Goal: Book appointment/travel/reservation

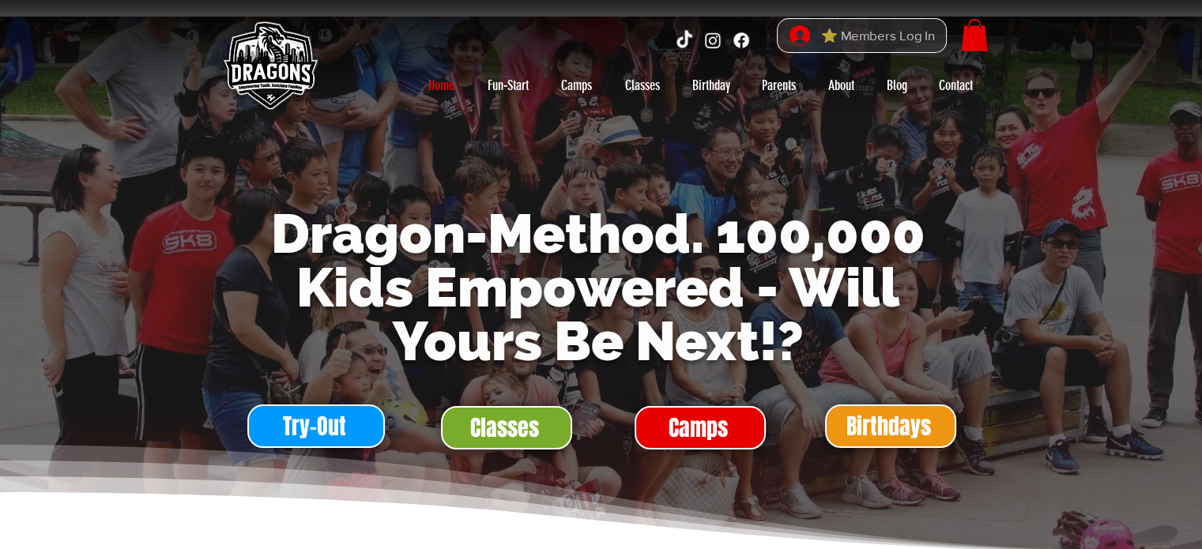
click at [869, 33] on span "⭐ Members Log In" at bounding box center [877, 36] width 125 height 24
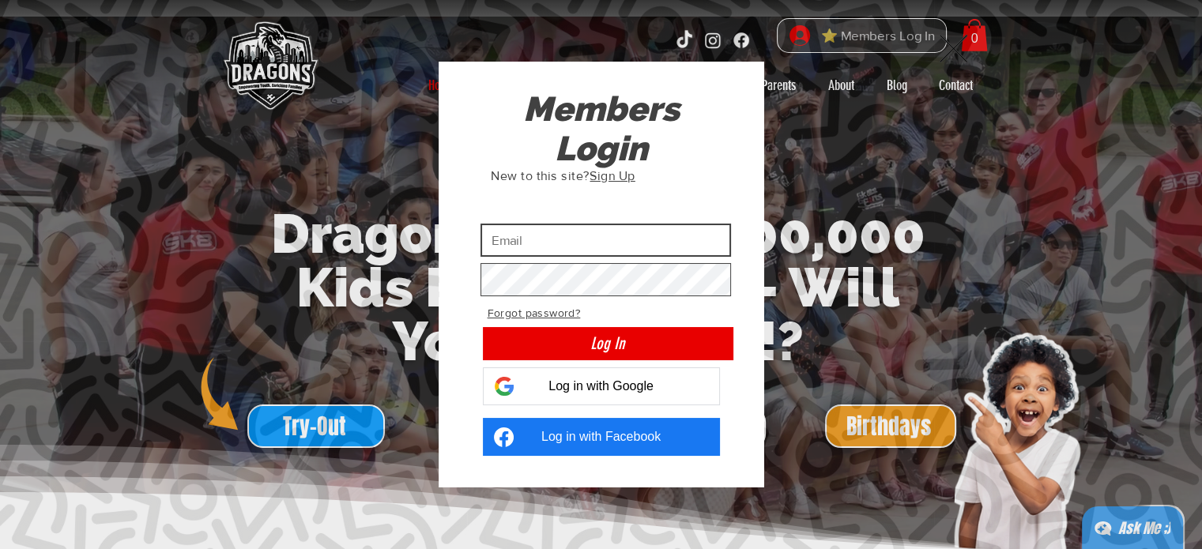
type input "[EMAIL_ADDRESS][DOMAIN_NAME]"
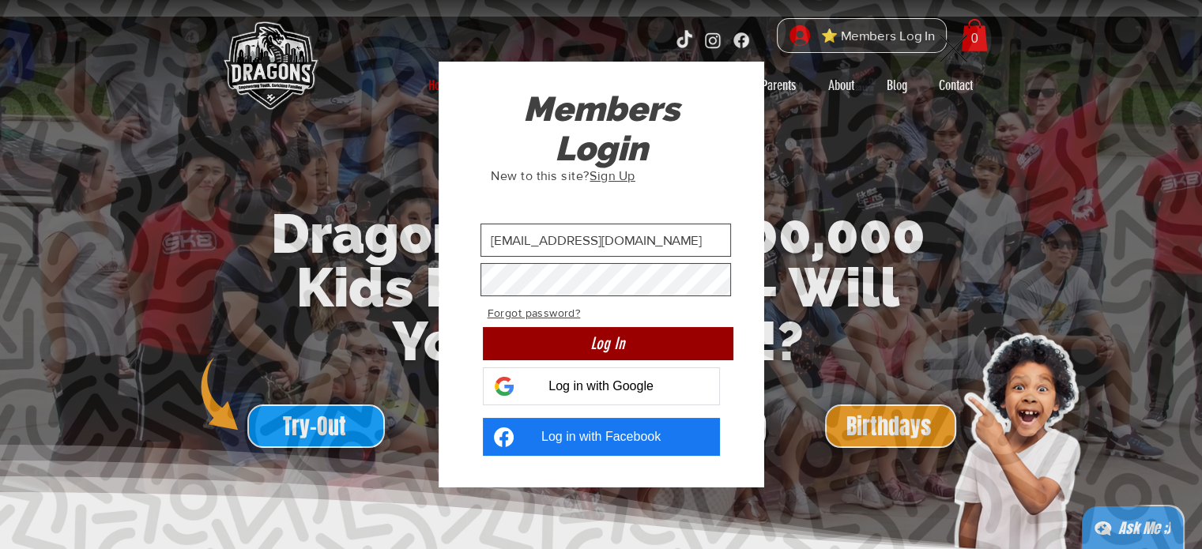
click at [648, 343] on button "Log In" at bounding box center [608, 343] width 250 height 33
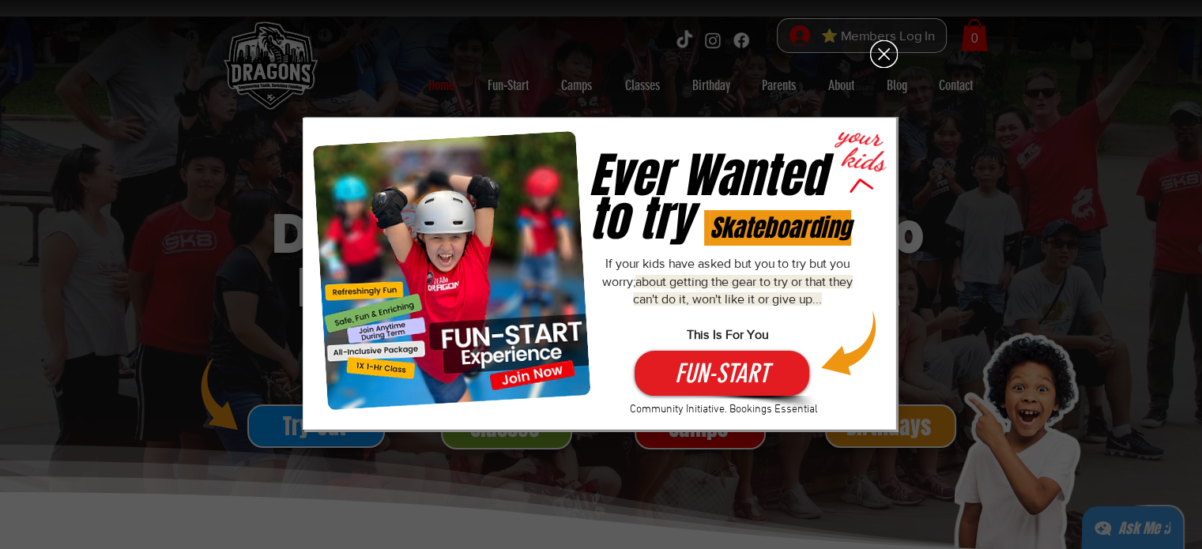
click at [888, 53] on icon "Back to site" at bounding box center [884, 54] width 28 height 28
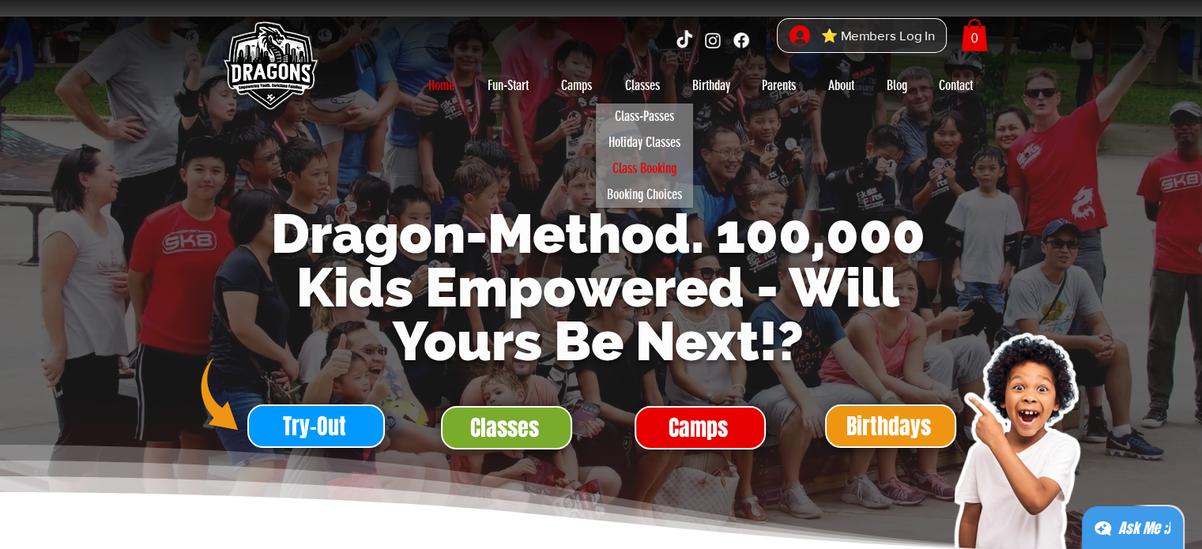
click at [638, 172] on p "Class Booking" at bounding box center [644, 169] width 78 height 26
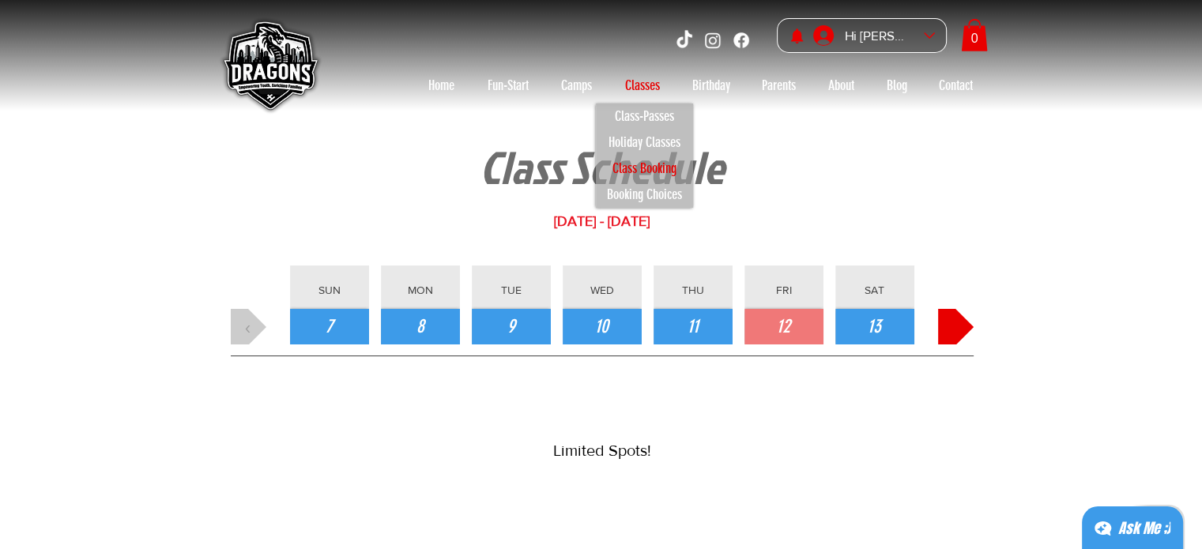
click at [948, 322] on button "›" at bounding box center [956, 327] width 36 height 36
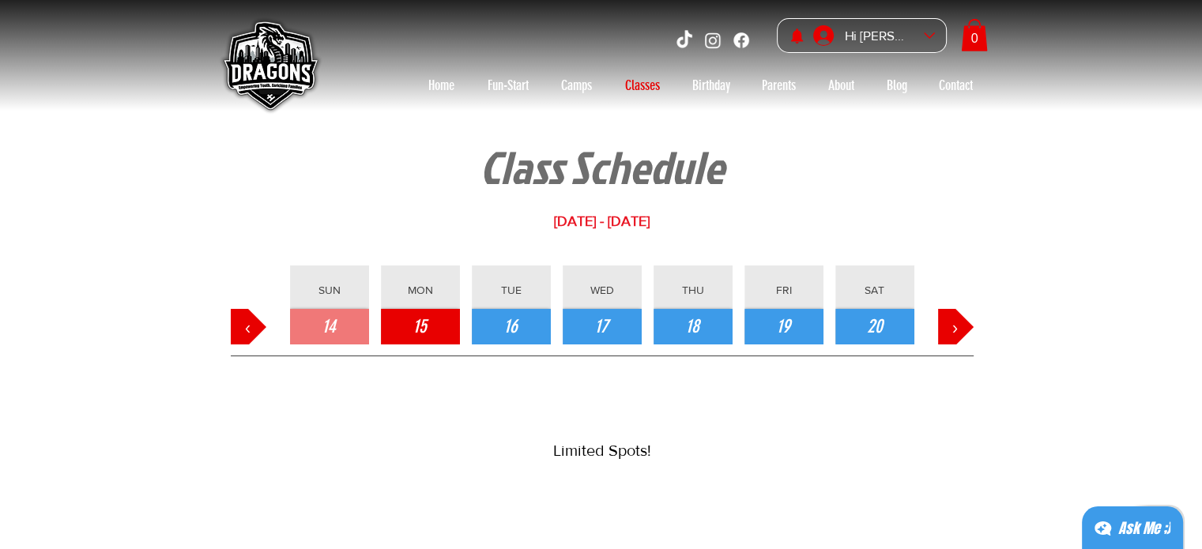
click at [398, 319] on button "15" at bounding box center [420, 327] width 79 height 36
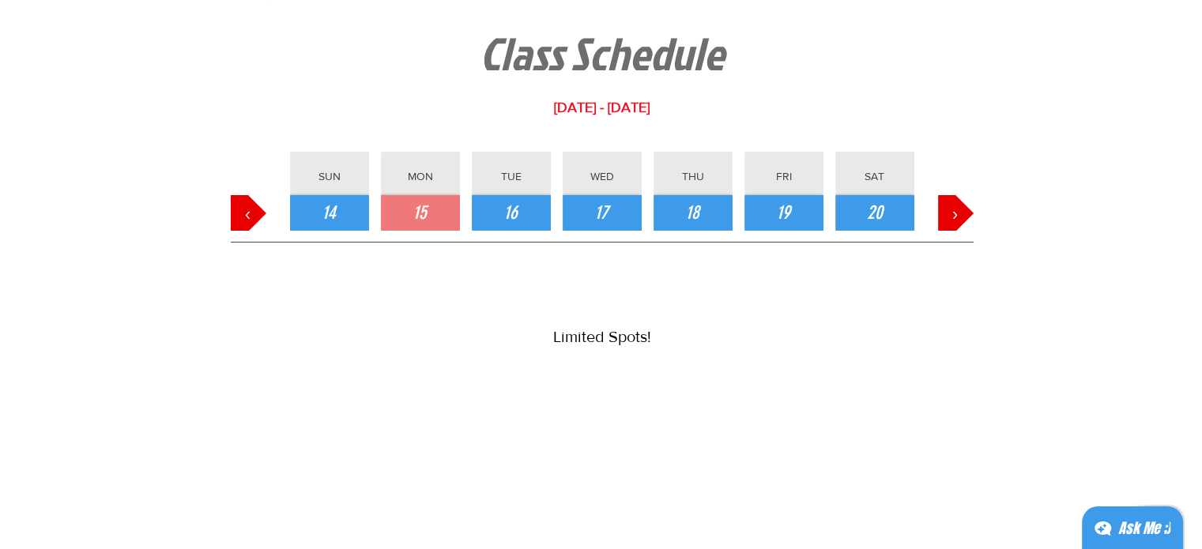
scroll to position [126, 0]
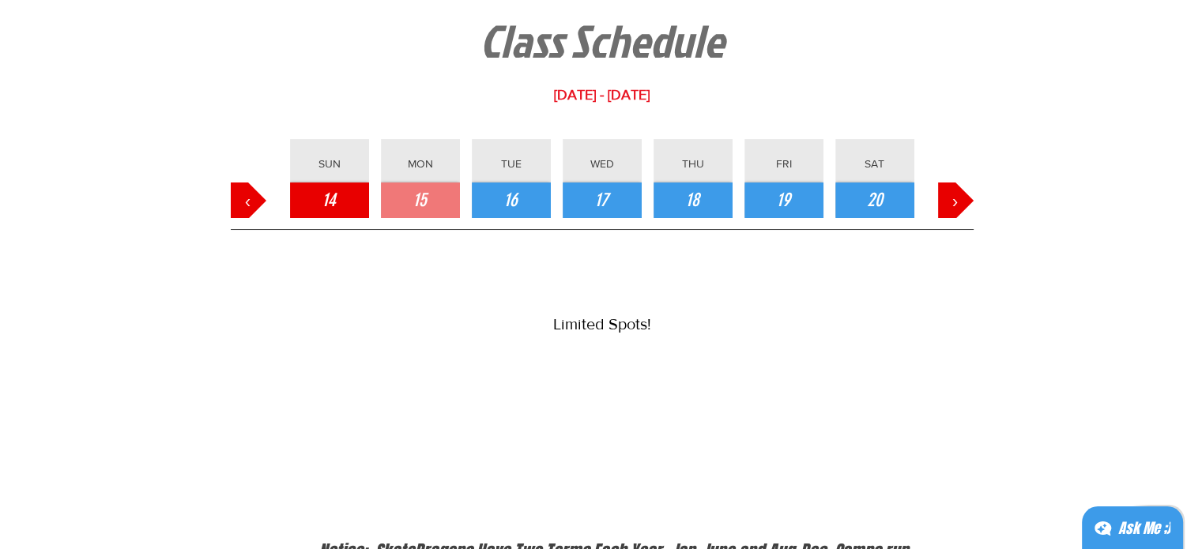
click at [332, 207] on span "14" at bounding box center [328, 200] width 13 height 27
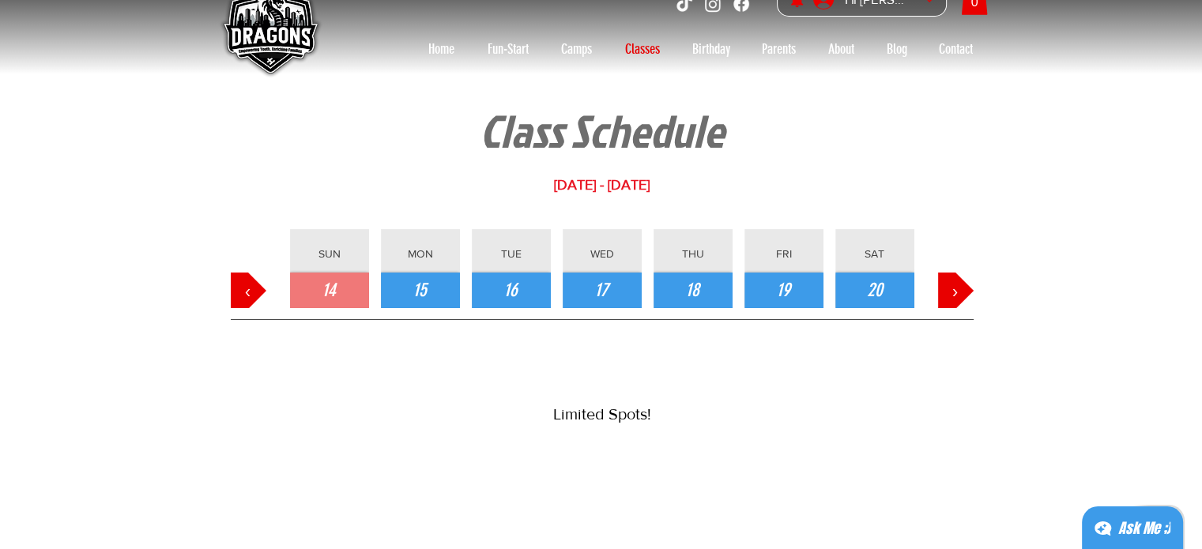
scroll to position [35, 0]
